Goal: Task Accomplishment & Management: Manage account settings

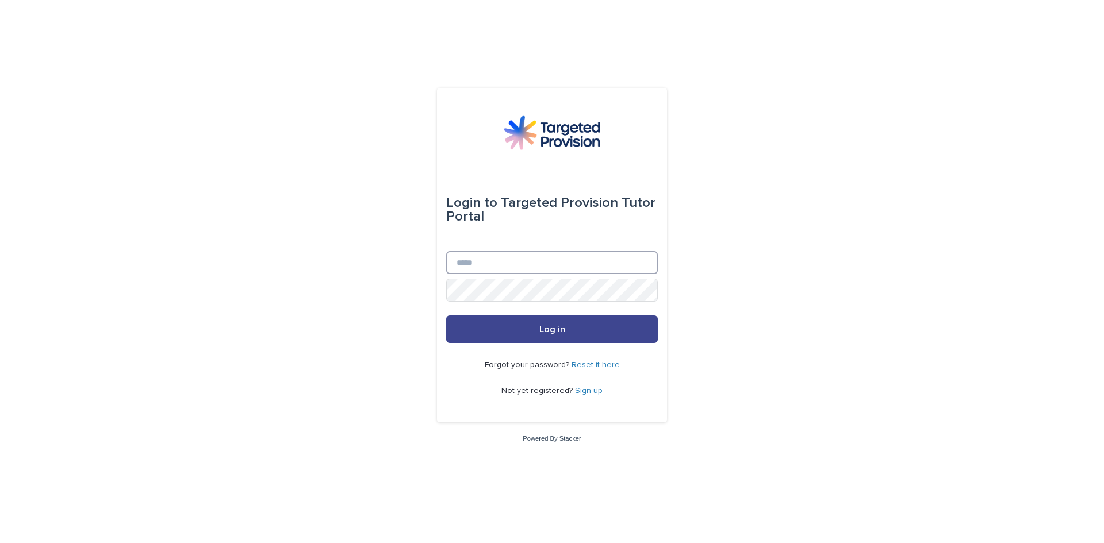
type input "**********"
click at [542, 336] on button "Log in" at bounding box center [552, 330] width 212 height 28
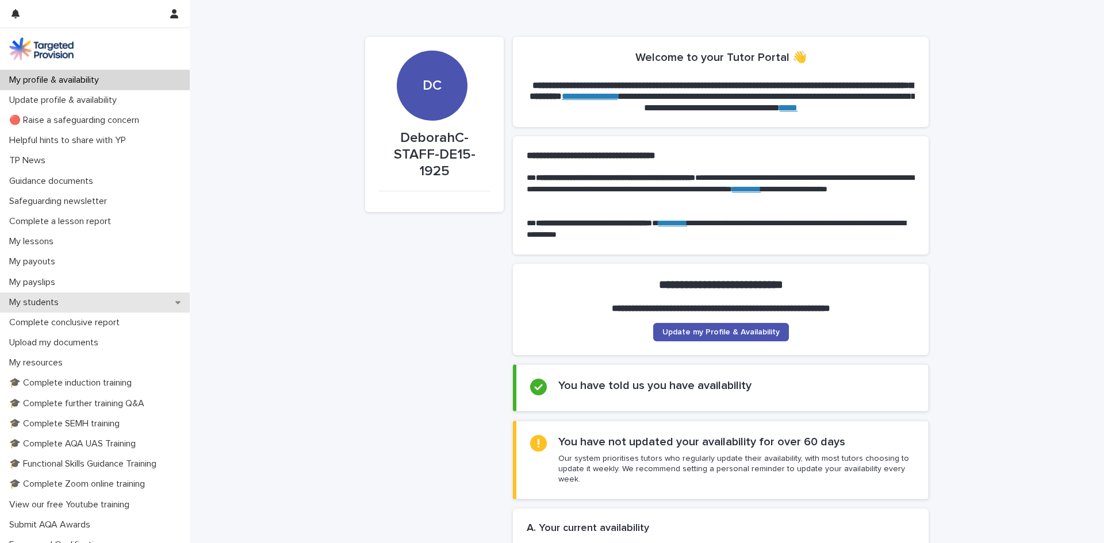
click at [45, 301] on p "My students" at bounding box center [36, 302] width 63 height 11
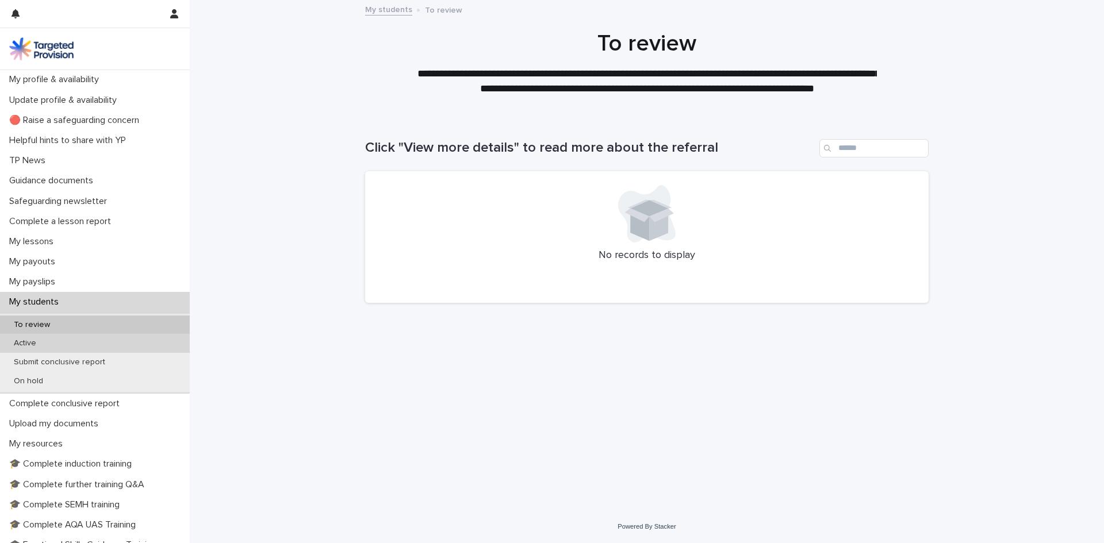
click at [53, 346] on div "Active" at bounding box center [95, 343] width 190 height 19
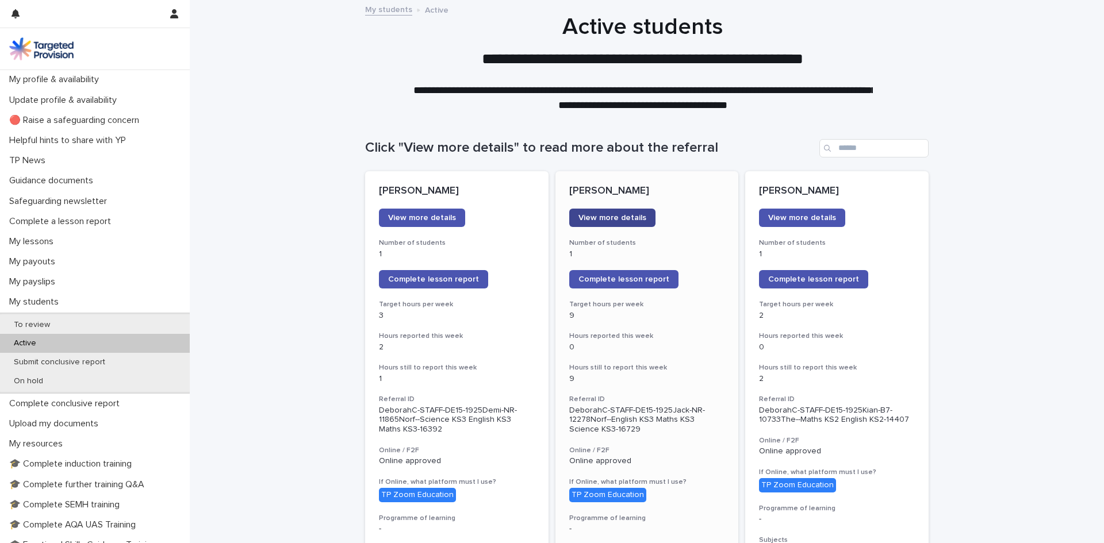
click at [612, 218] on span "View more details" at bounding box center [612, 218] width 68 height 8
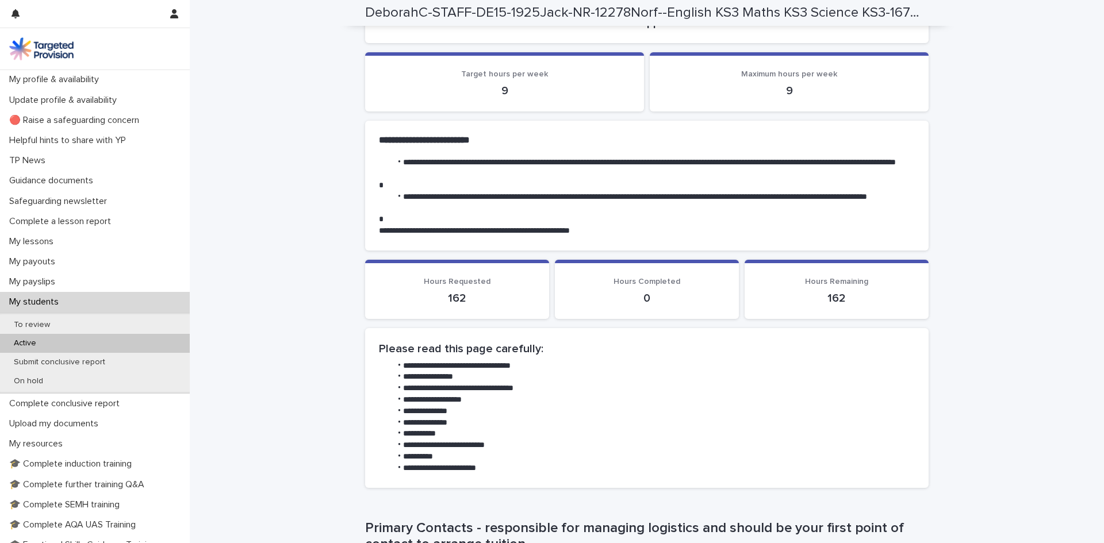
scroll to position [236, 0]
